Goal: Navigation & Orientation: Find specific page/section

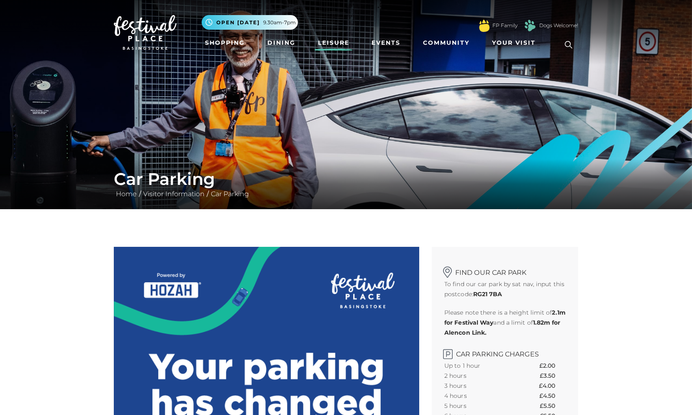
click at [325, 44] on link "Leisure" at bounding box center [333, 42] width 38 height 15
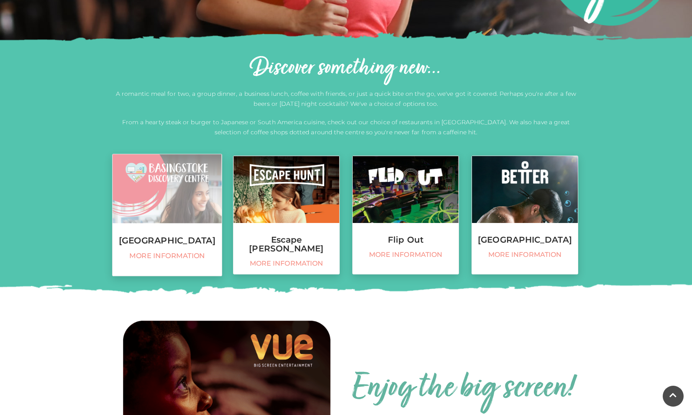
scroll to position [252, 0]
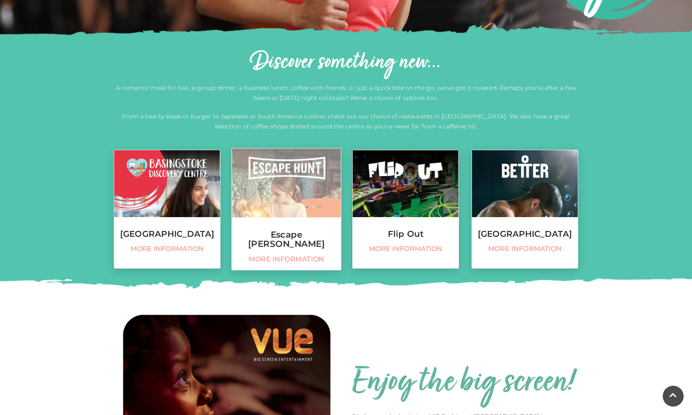
click at [281, 255] on span "More information" at bounding box center [286, 259] width 100 height 9
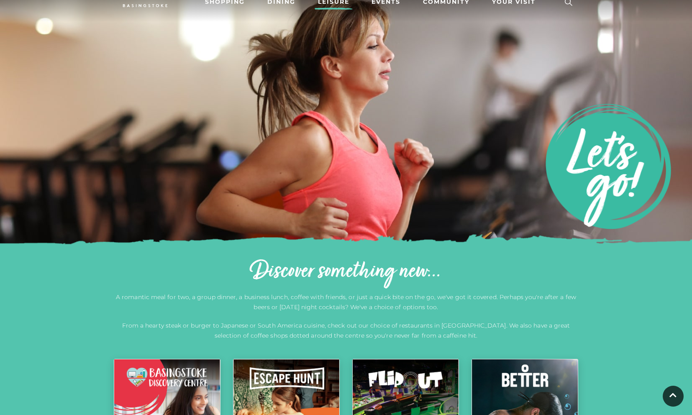
scroll to position [0, 0]
